Goal: Information Seeking & Learning: Learn about a topic

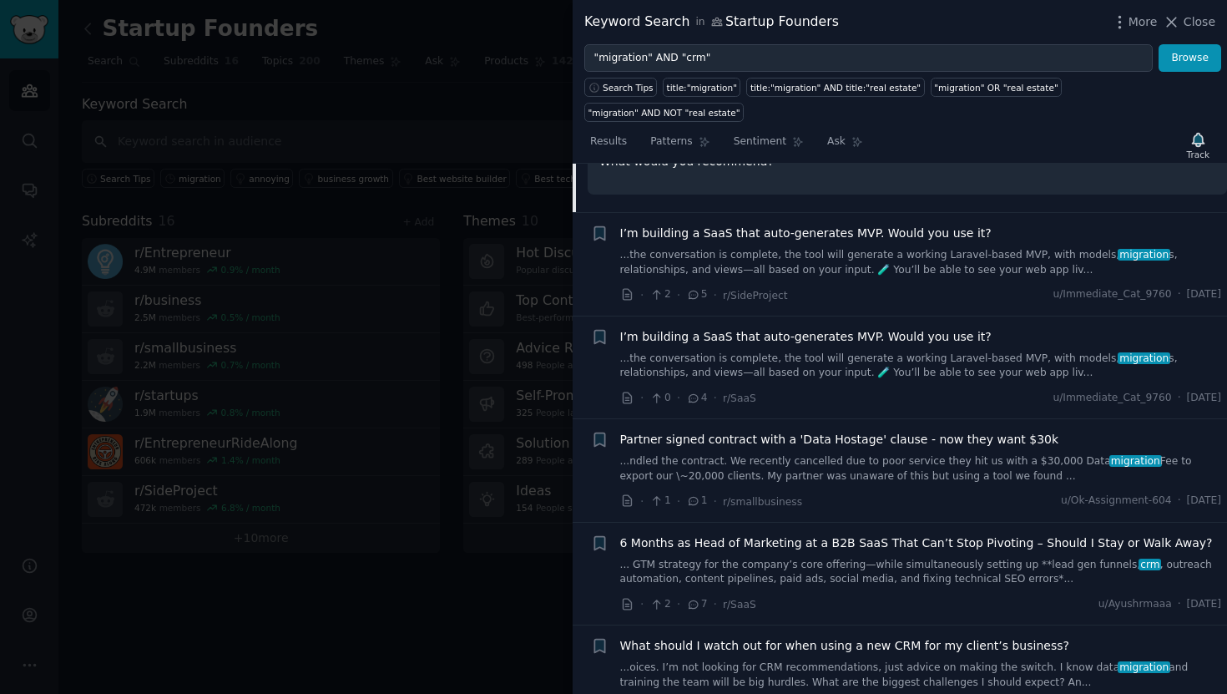
scroll to position [1322, 0]
click at [733, 429] on span "Partner signed contract with a 'Data Hostage' clause - now they want $30k" at bounding box center [839, 438] width 439 height 18
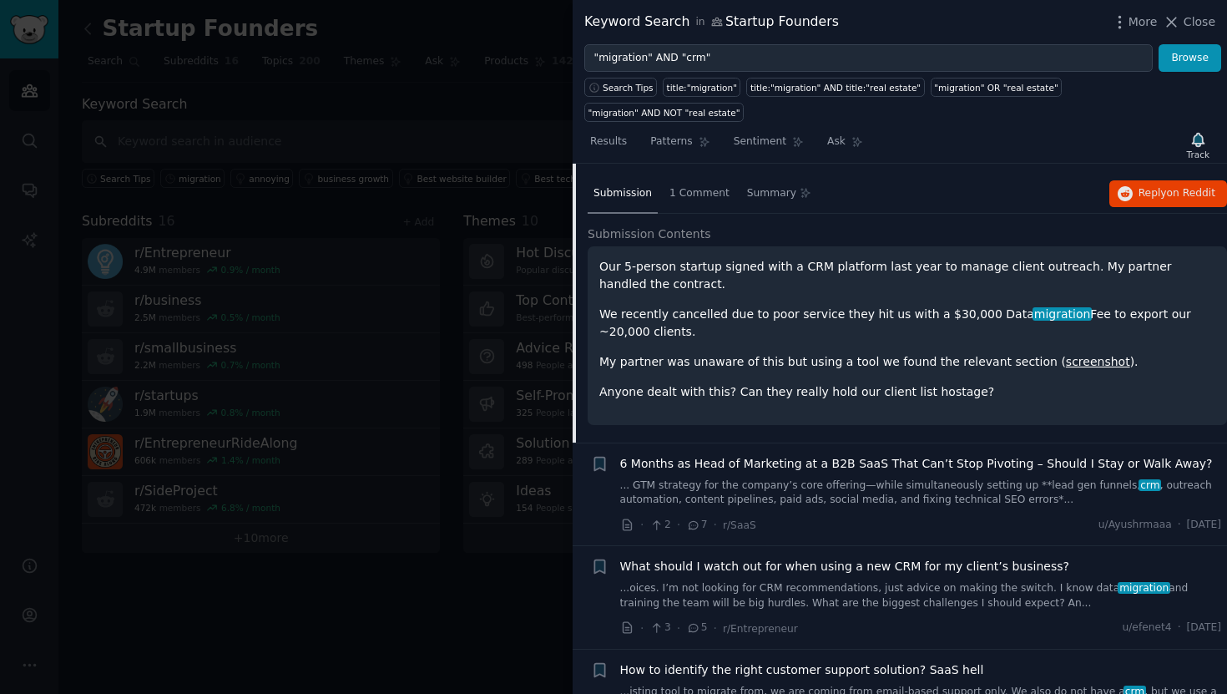
scroll to position [1231, 0]
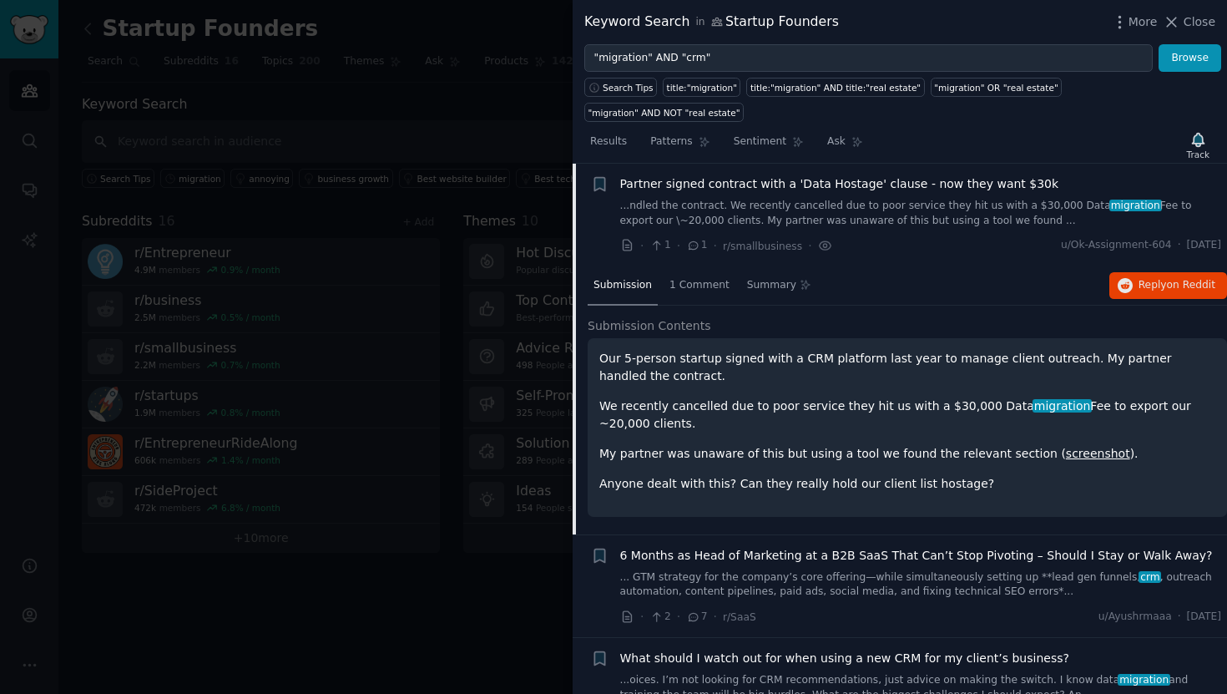
click at [734, 445] on p "My partner was unaware of this but using a tool we found the relevant section (…" at bounding box center [907, 454] width 616 height 18
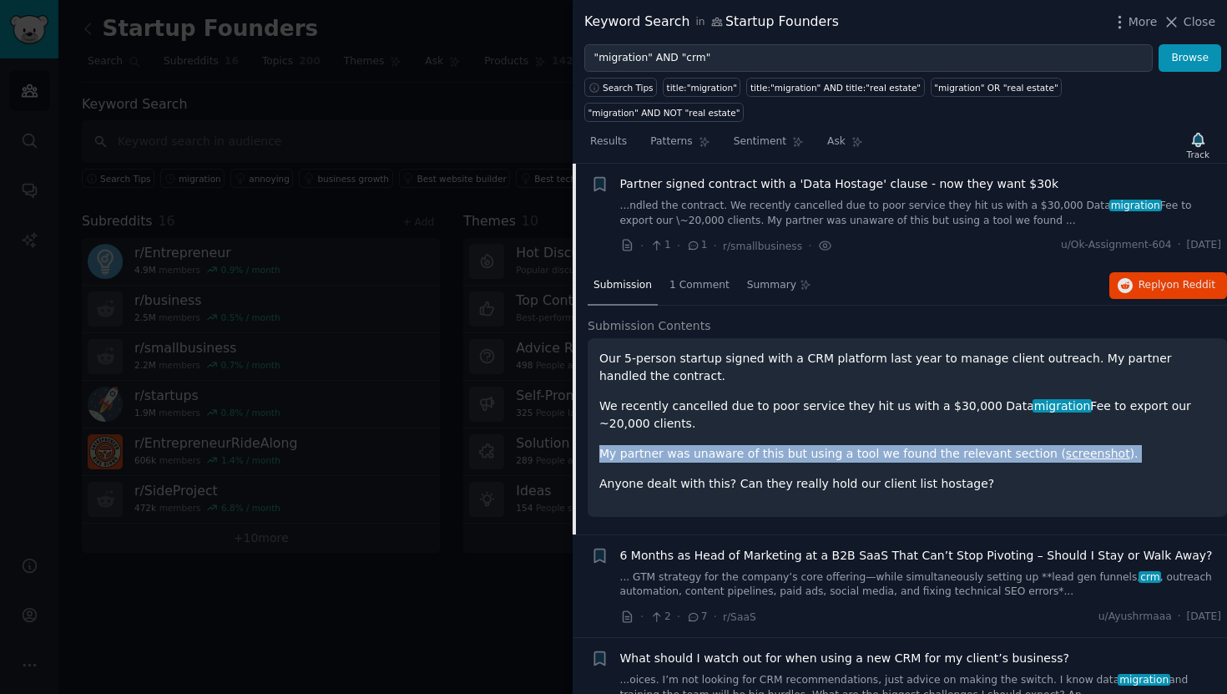
click at [734, 445] on p "My partner was unaware of this but using a tool we found the relevant section (…" at bounding box center [907, 454] width 616 height 18
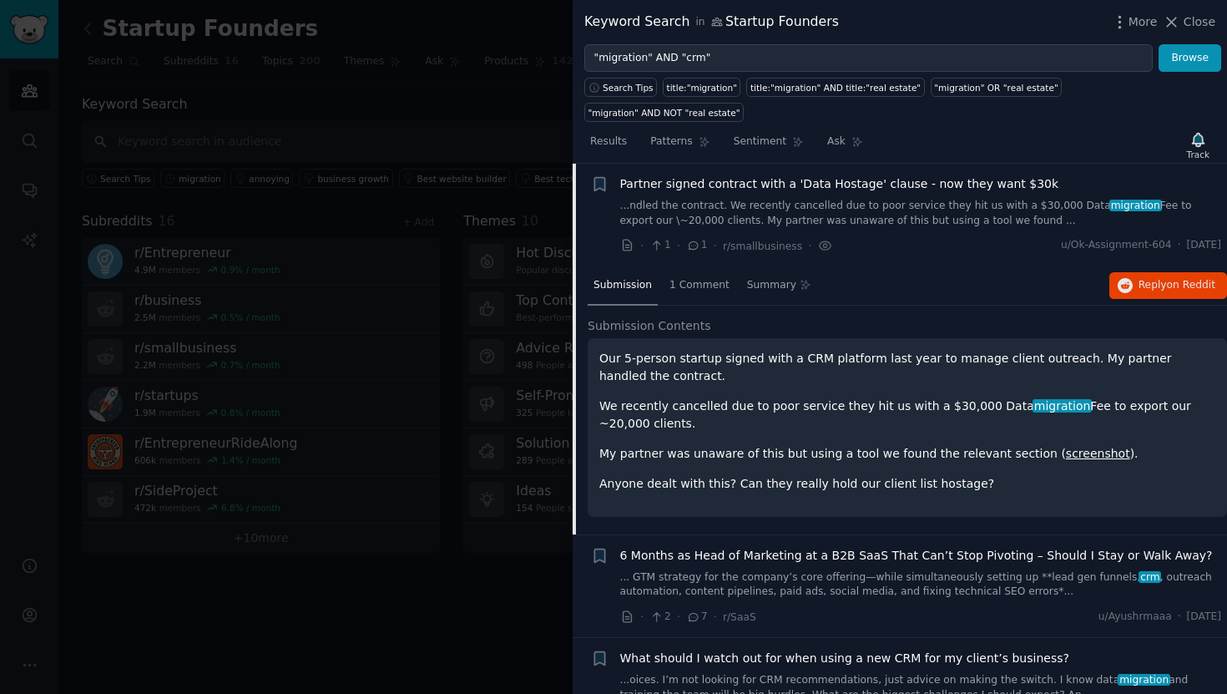
click at [872, 445] on p "My partner was unaware of this but using a tool we found the relevant section (…" at bounding box center [907, 454] width 616 height 18
click at [1140, 278] on span "Reply on Reddit" at bounding box center [1177, 285] width 77 height 15
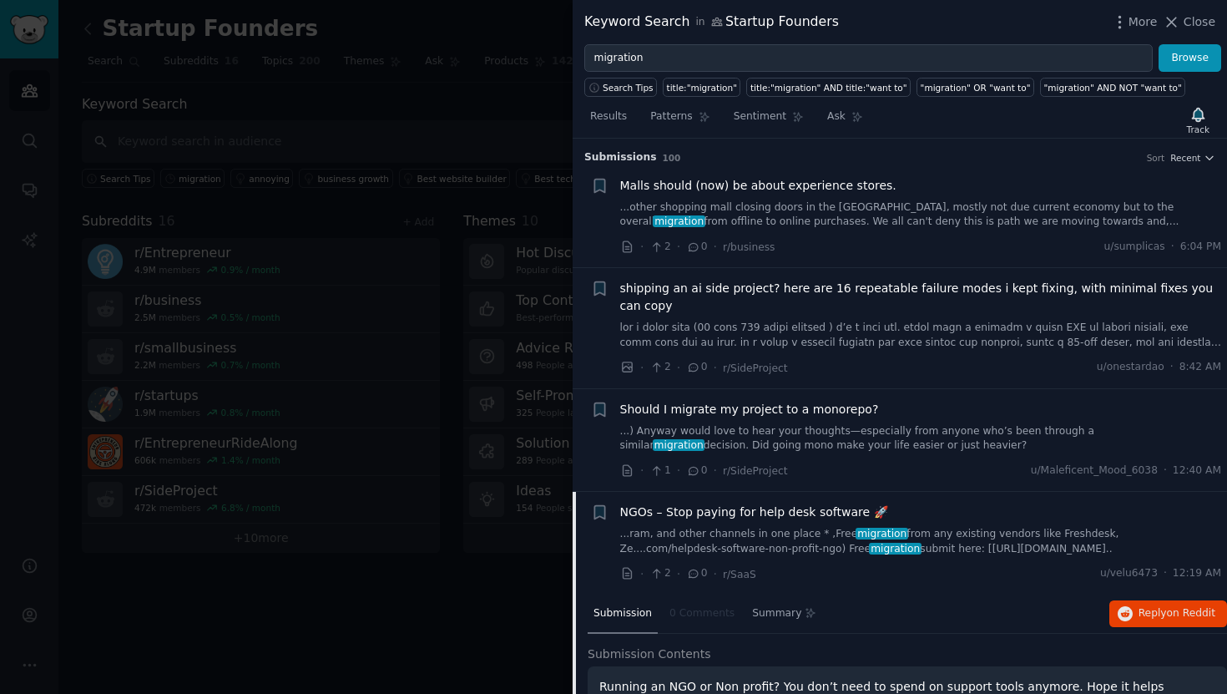
scroll to position [390, 0]
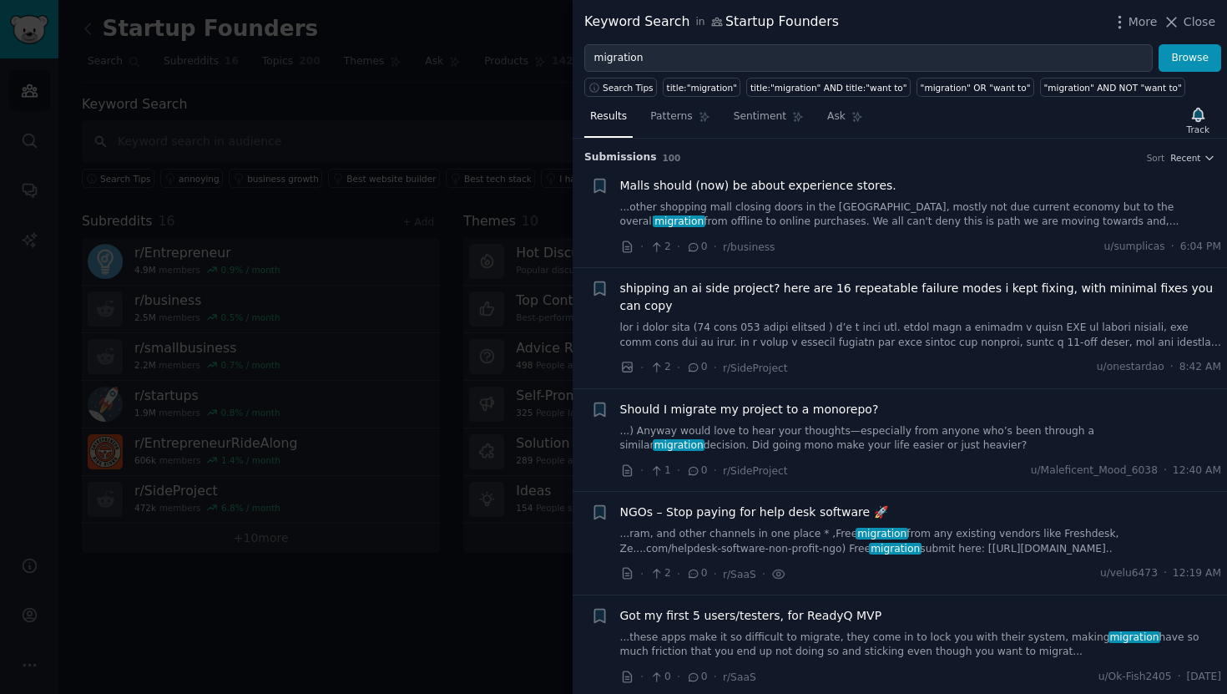
scroll to position [1302, 0]
